Goal: Information Seeking & Learning: Learn about a topic

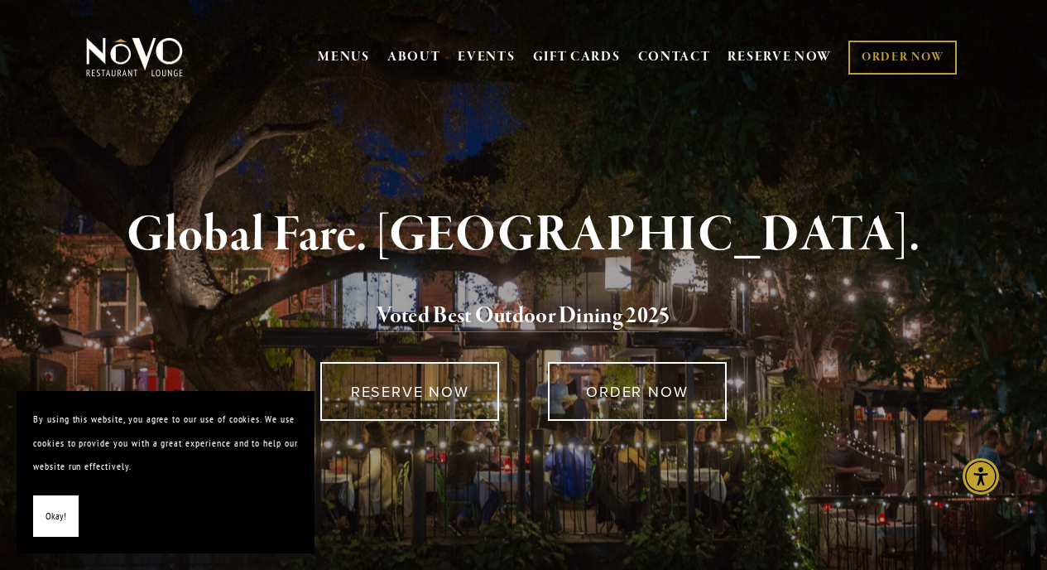
click at [50, 528] on button "Okay!" at bounding box center [56, 516] width 46 height 42
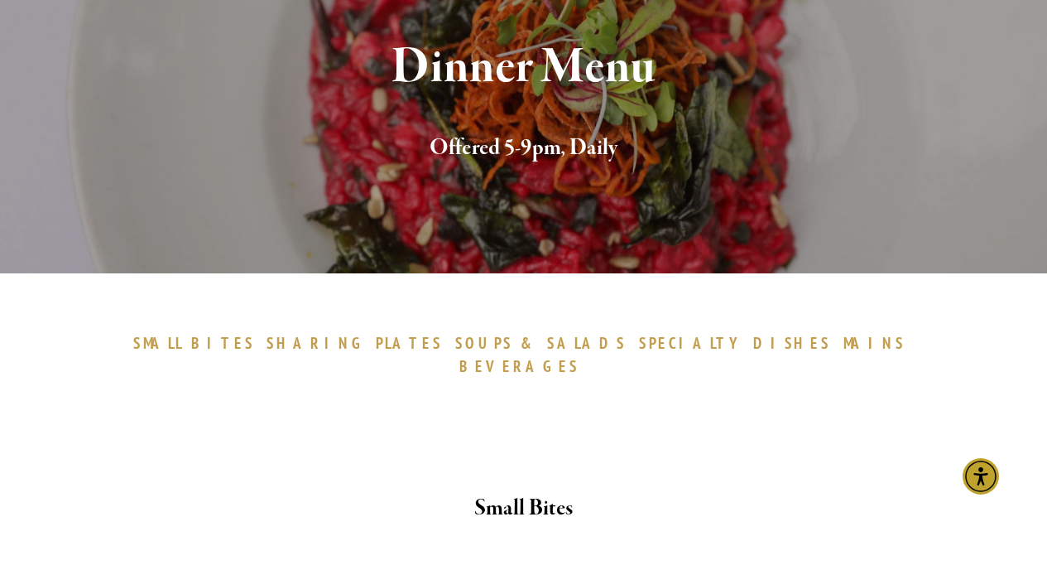
scroll to position [204, 0]
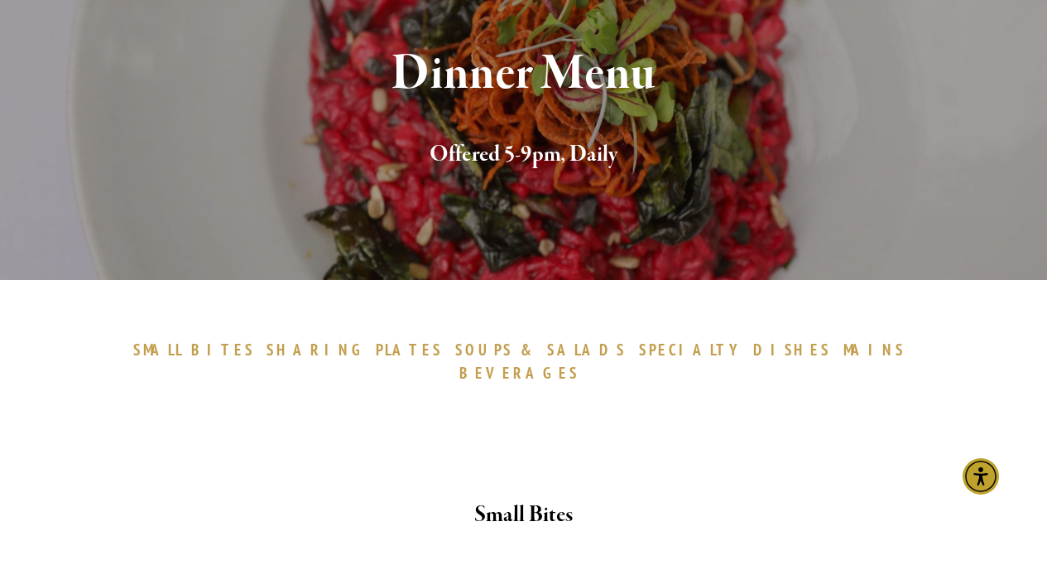
click at [200, 427] on div at bounding box center [523, 455] width 857 height 57
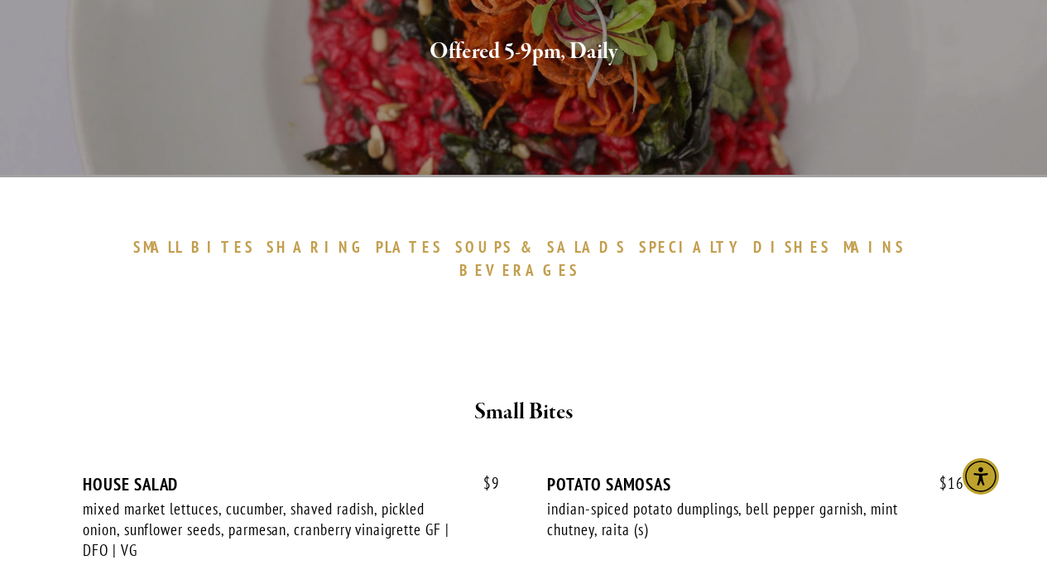
scroll to position [306, 0]
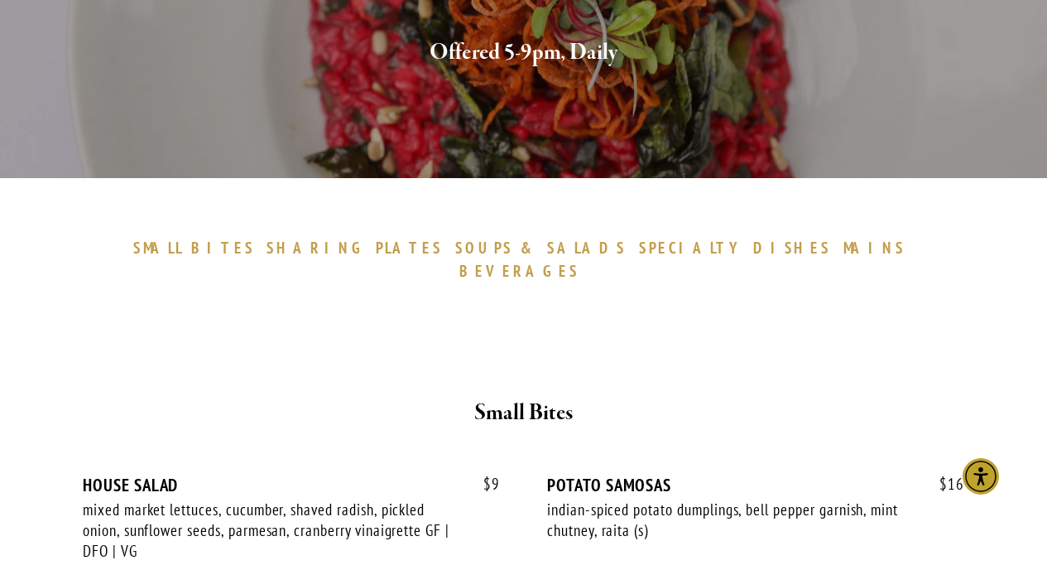
click at [753, 248] on span "DISHES" at bounding box center [792, 248] width 79 height 20
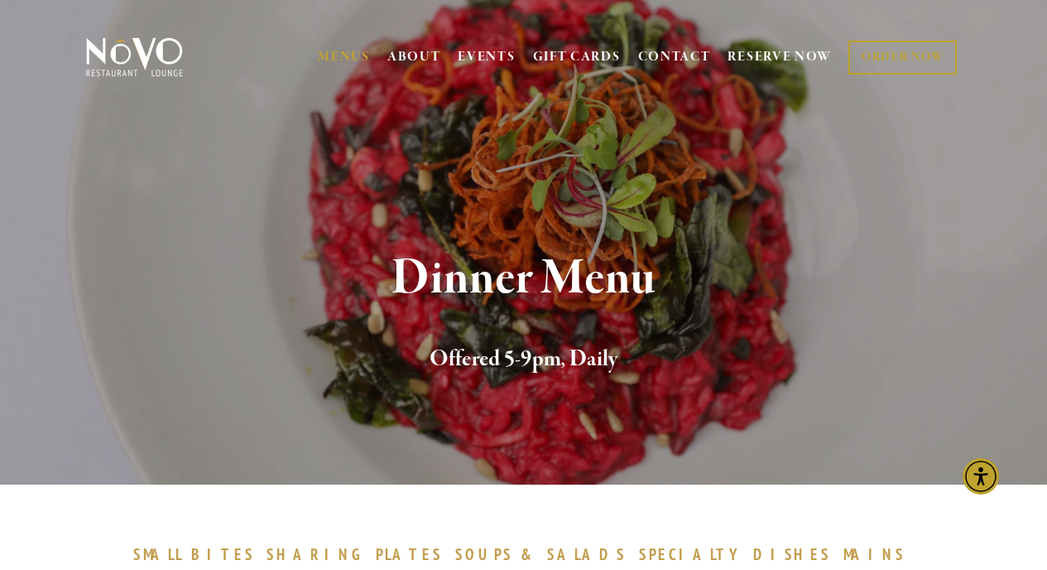
click at [278, 250] on div "Dinner Menu Offered 5-9pm, Daily" at bounding box center [523, 314] width 1047 height 340
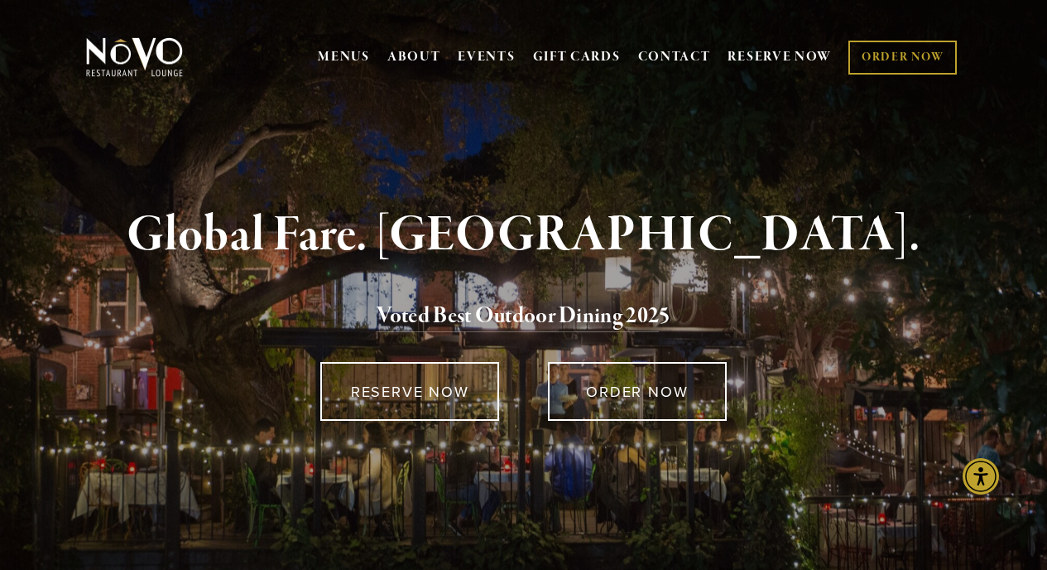
click at [907, 237] on h1 "Global Fare. Creekside Ambiance." at bounding box center [523, 236] width 829 height 54
click at [503, 211] on strong "Global Fare. Creekside Ambiance." at bounding box center [524, 235] width 794 height 63
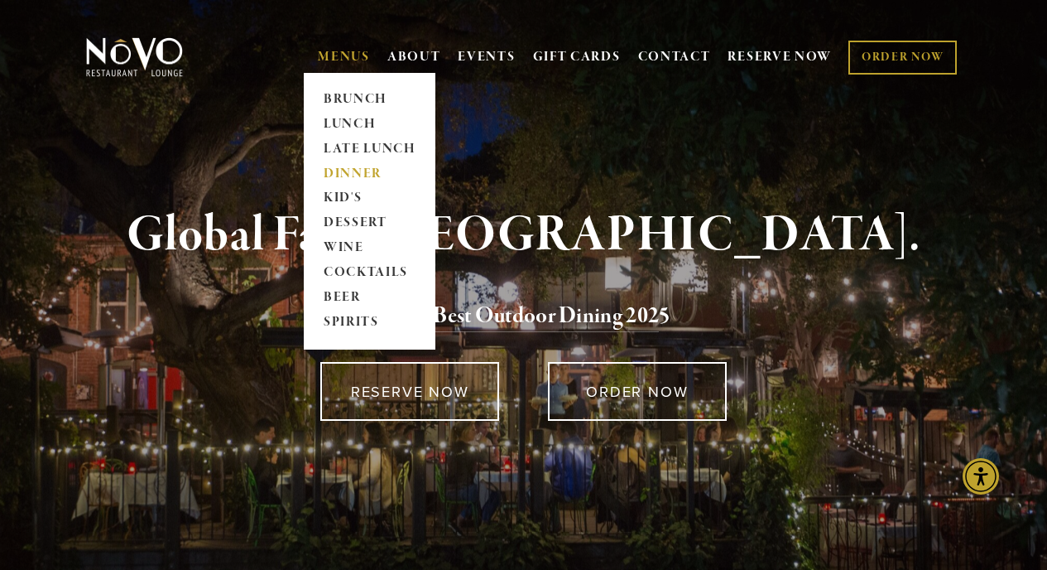
click at [351, 174] on link "DINNER" at bounding box center [369, 173] width 103 height 25
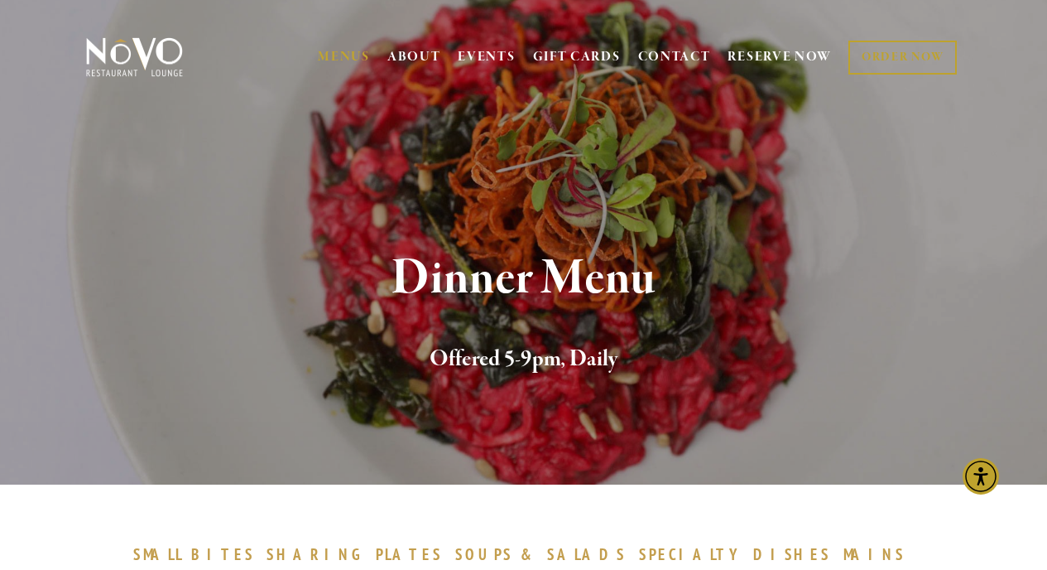
click at [234, 275] on h1 "Dinner Menu" at bounding box center [523, 279] width 829 height 54
